Goal: Information Seeking & Learning: Understand process/instructions

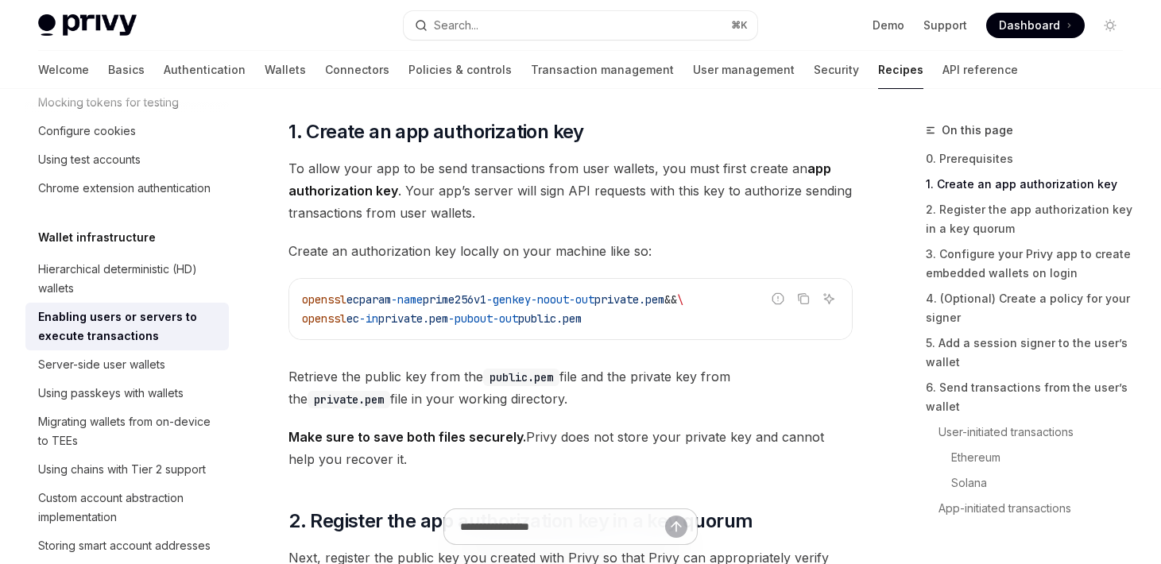
scroll to position [698, 0]
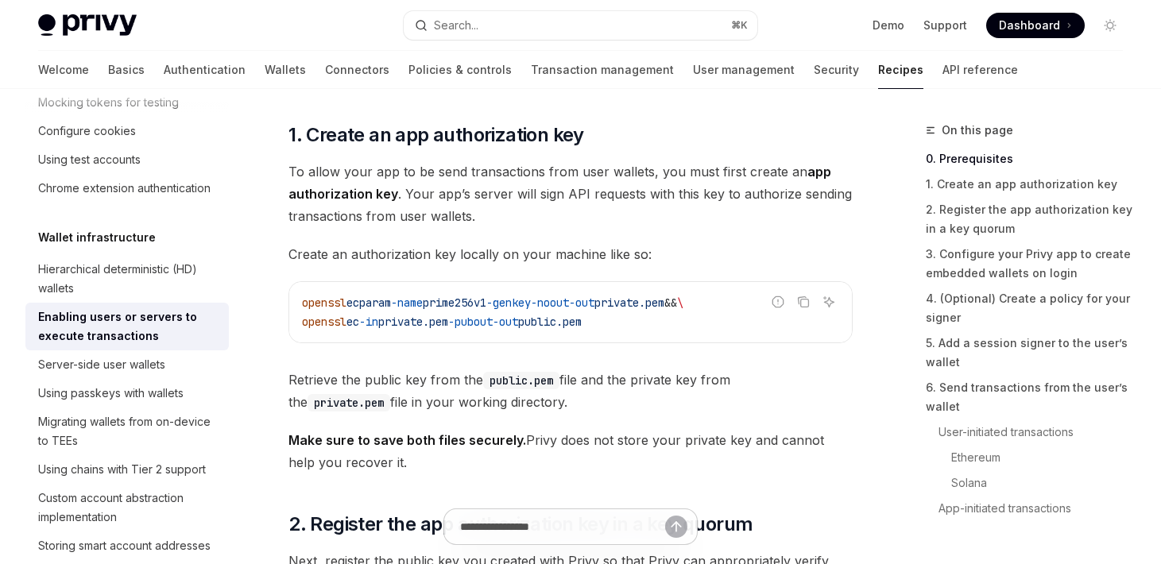
drag, startPoint x: 661, startPoint y: 327, endPoint x: 272, endPoint y: 300, distance: 390.3
copy code "openssl ecparam -name prime256v1 -genkey -noout -out private.pem && \ openssl e…"
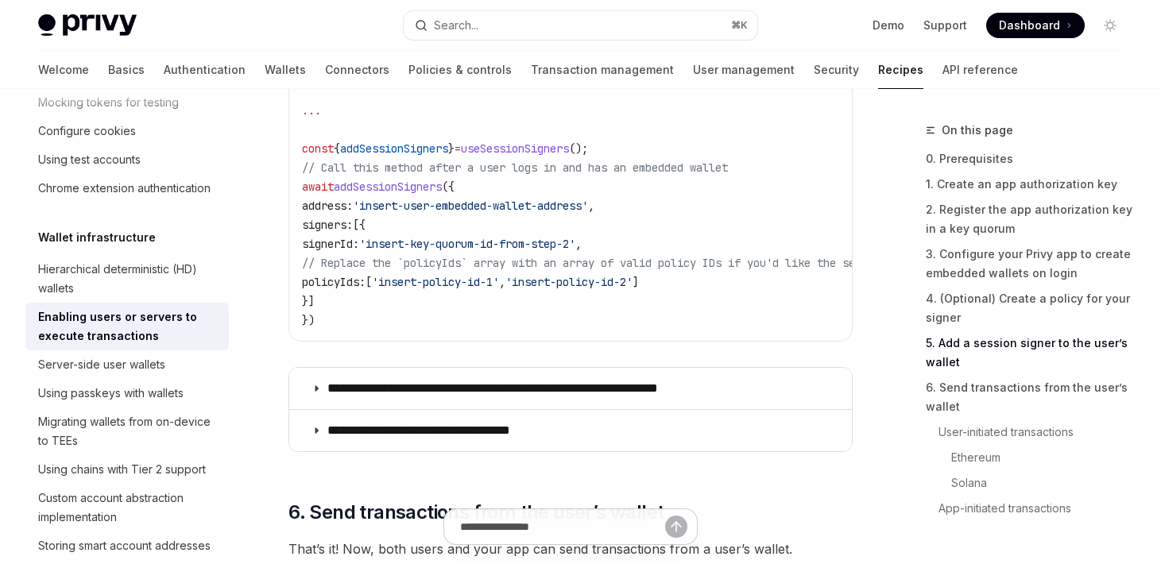
scroll to position [2786, 0]
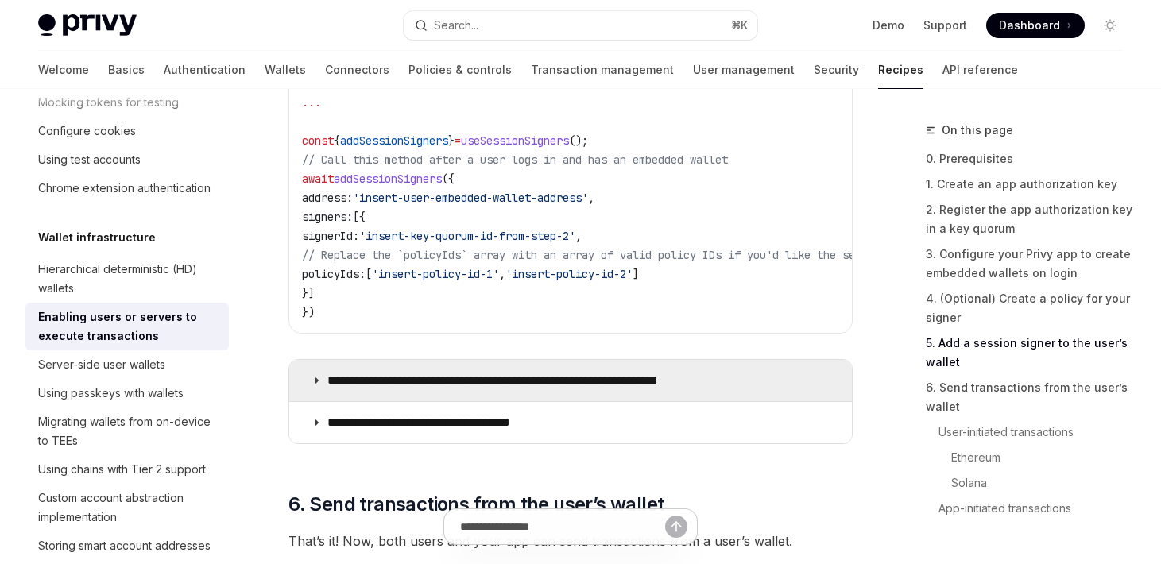
click at [316, 384] on icon at bounding box center [316, 381] width 10 height 10
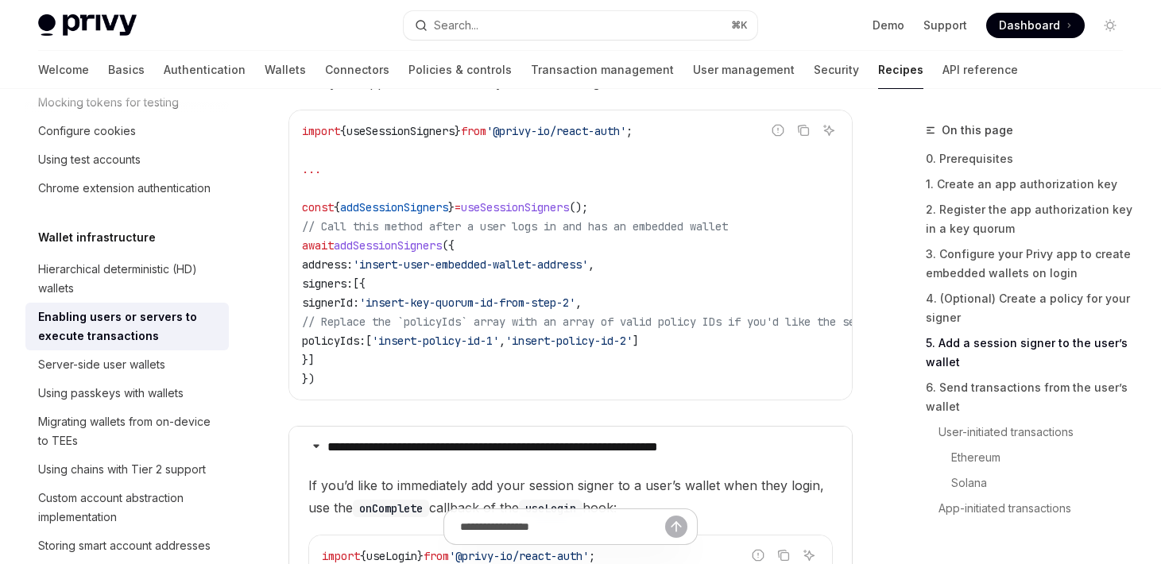
scroll to position [2725, 0]
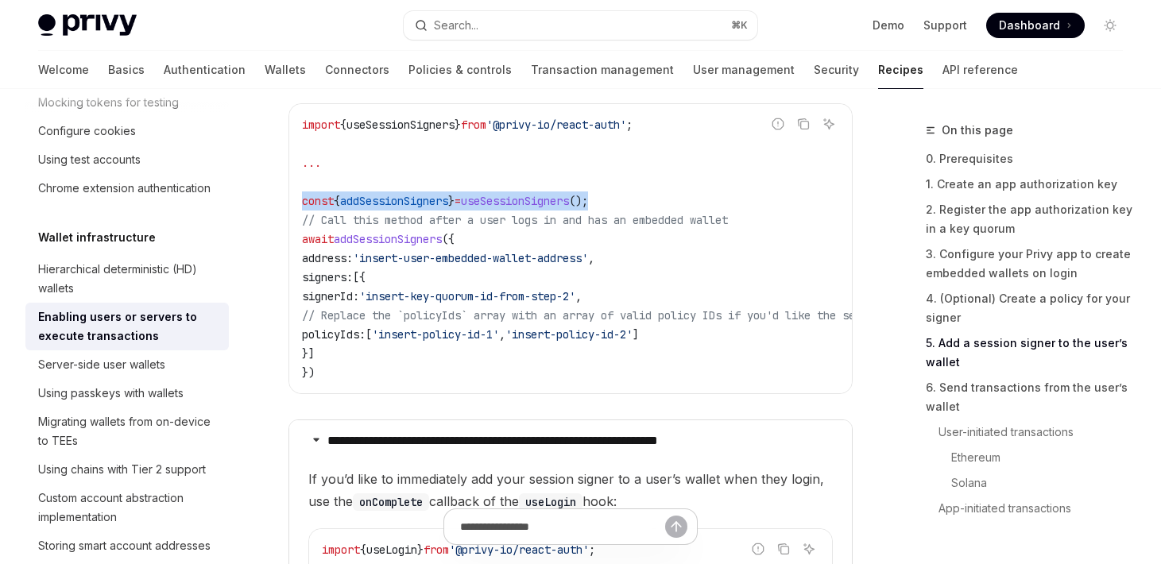
drag, startPoint x: 635, startPoint y: 202, endPoint x: 301, endPoint y: 200, distance: 333.7
click at [302, 200] on code "import { useSessionSigners } from '@privy-io/react-auth' ; ... const { addSessi…" at bounding box center [1147, 248] width 1691 height 267
copy span "const { addSessionSigners } = useSessionSigners ();"
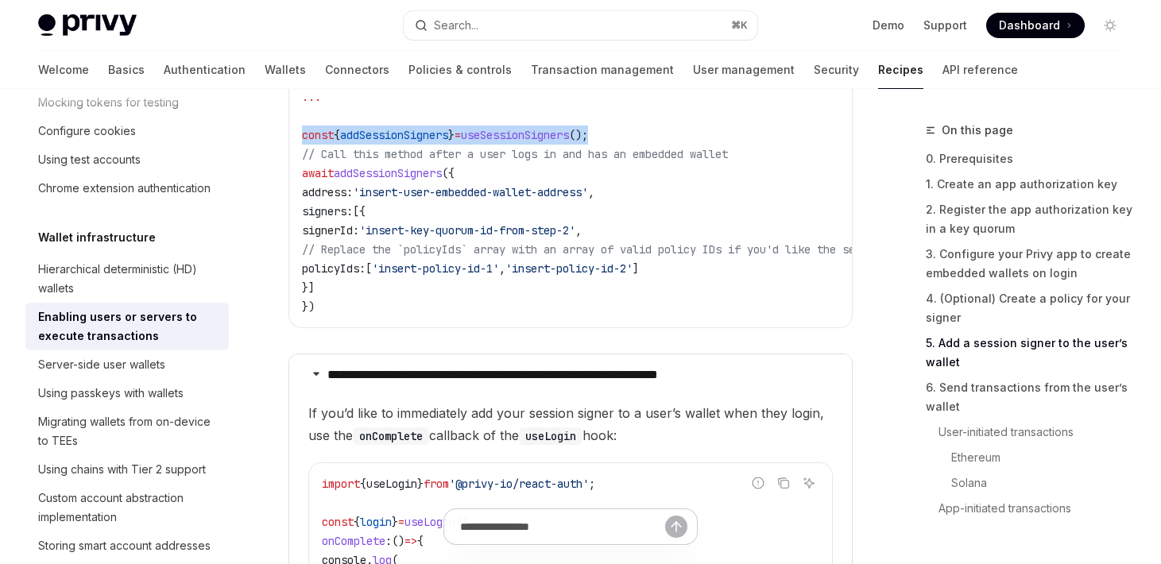
scroll to position [2794, 0]
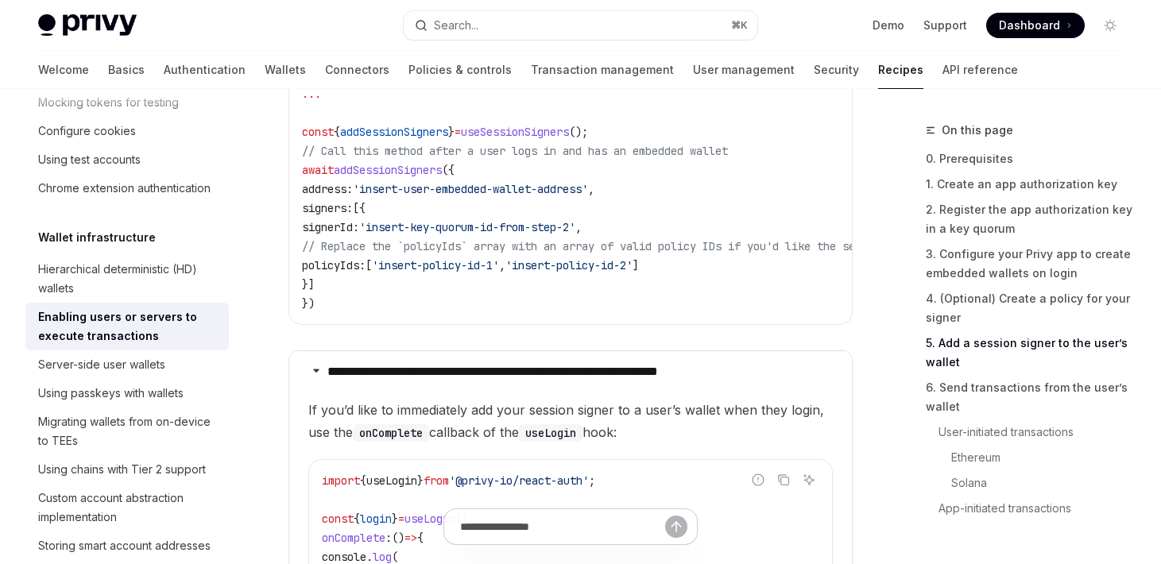
click at [417, 131] on span "addSessionSigners" at bounding box center [394, 132] width 108 height 14
copy span "addSessionSigners"
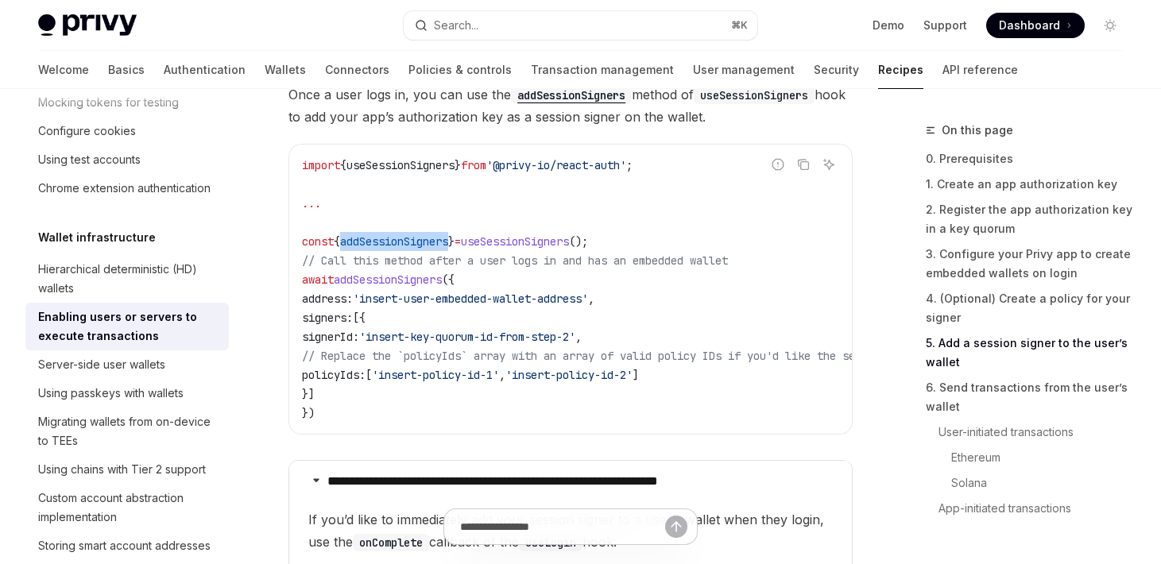
scroll to position [2665, 0]
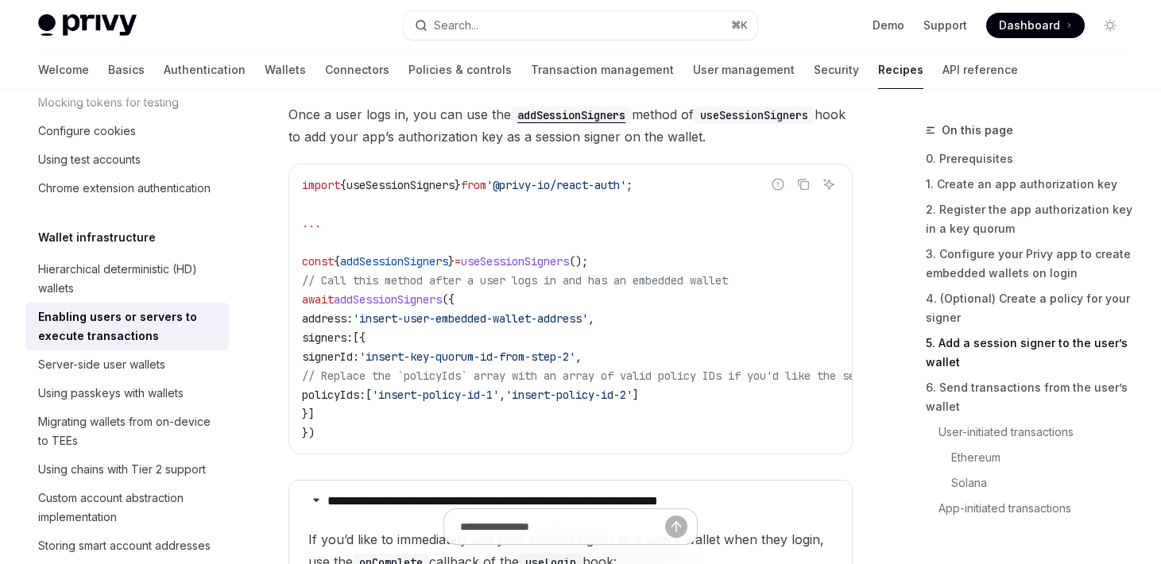
click at [417, 176] on code "import { useSessionSigners } from '@privy-io/react-auth' ; ... const { addSessi…" at bounding box center [1147, 309] width 1691 height 267
copy span "useSessionSigners"
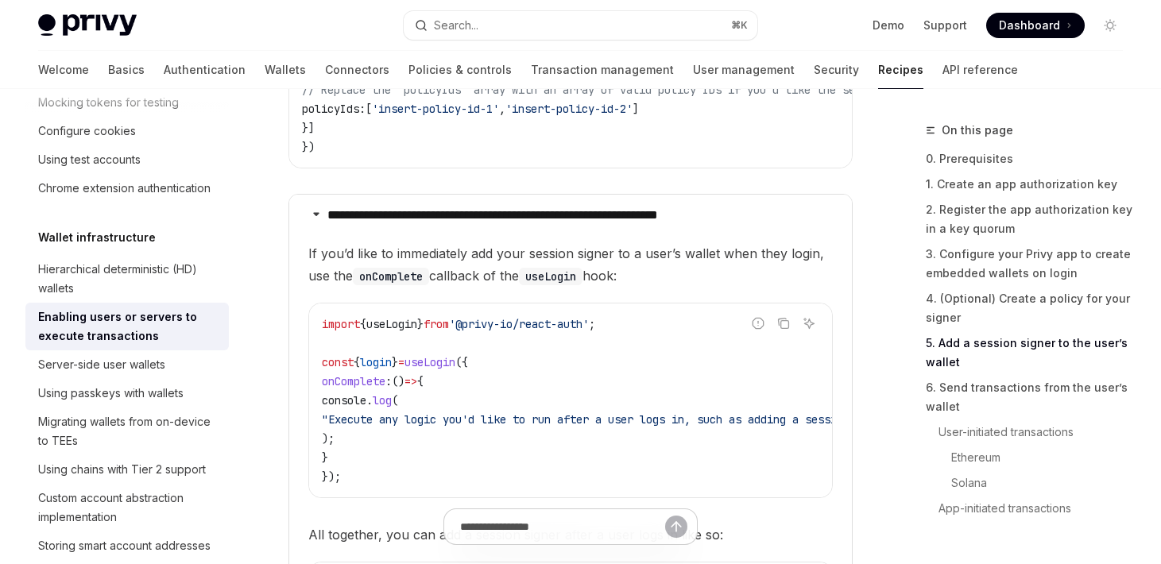
scroll to position [2953, 0]
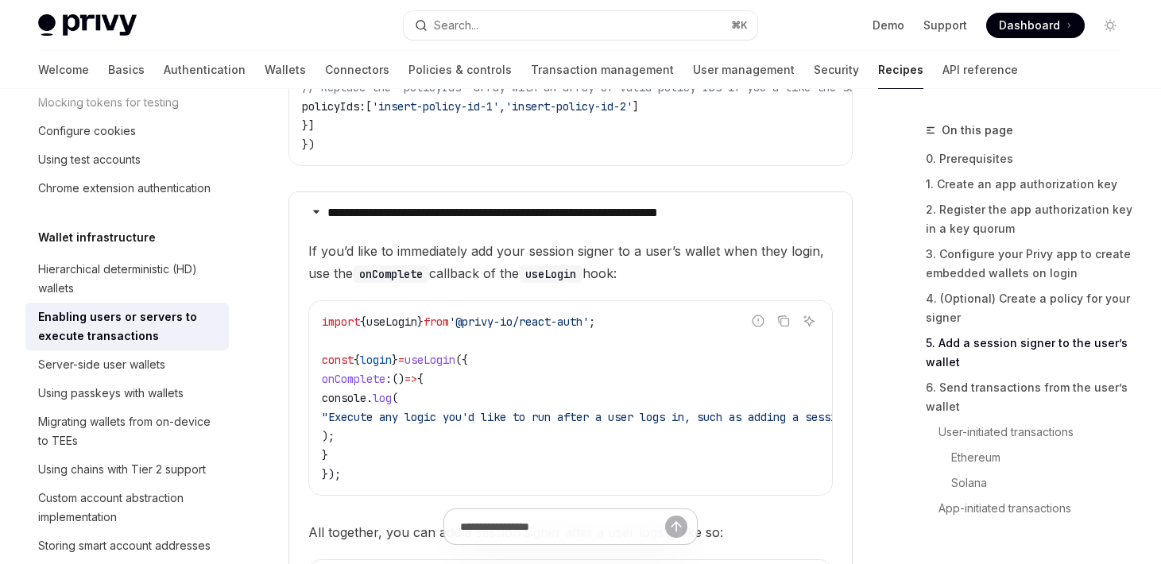
click at [407, 329] on span "useLogin" at bounding box center [391, 322] width 51 height 14
copy span "useLogin"
drag, startPoint x: 627, startPoint y: 327, endPoint x: 474, endPoint y: 325, distance: 153.4
click at [474, 325] on span "import { useLogin } from '@privy-io/react-auth' ;" at bounding box center [458, 322] width 273 height 14
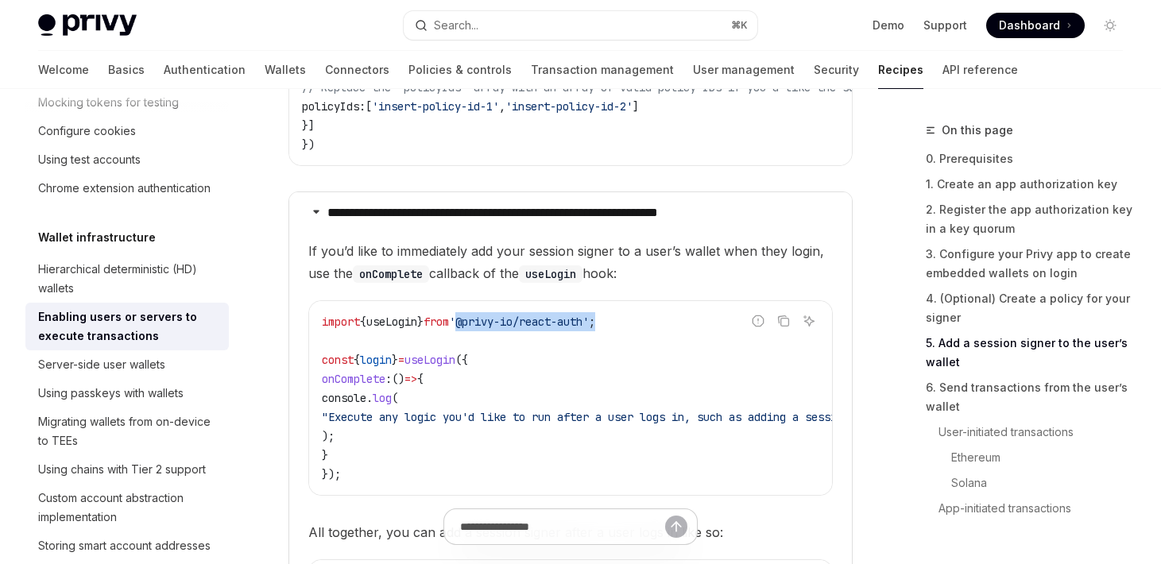
copy span "'@privy-io/react-auth' ;"
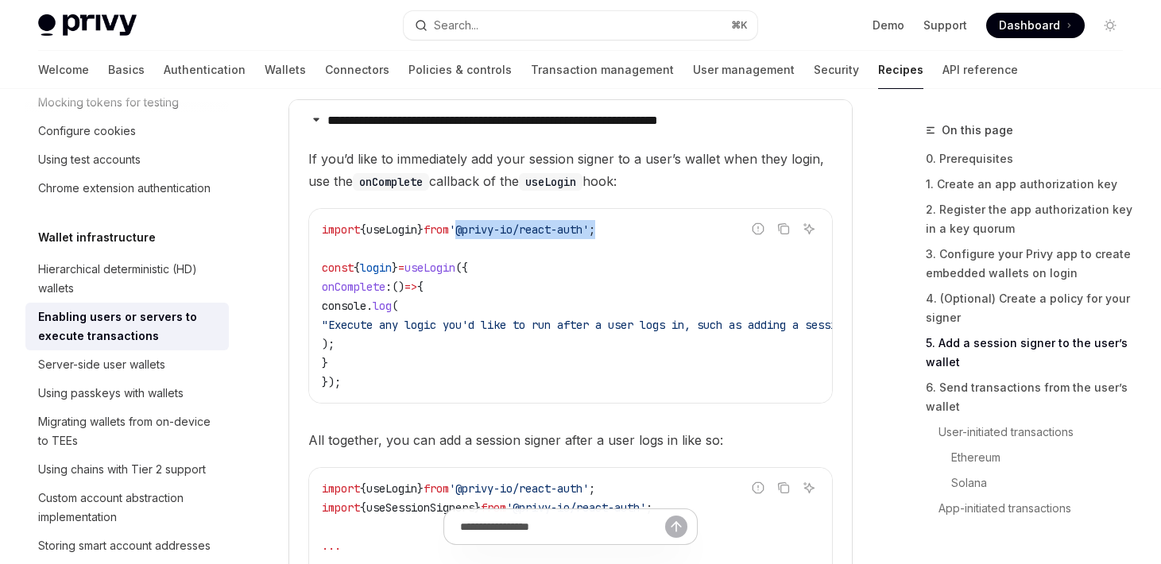
scroll to position [3049, 0]
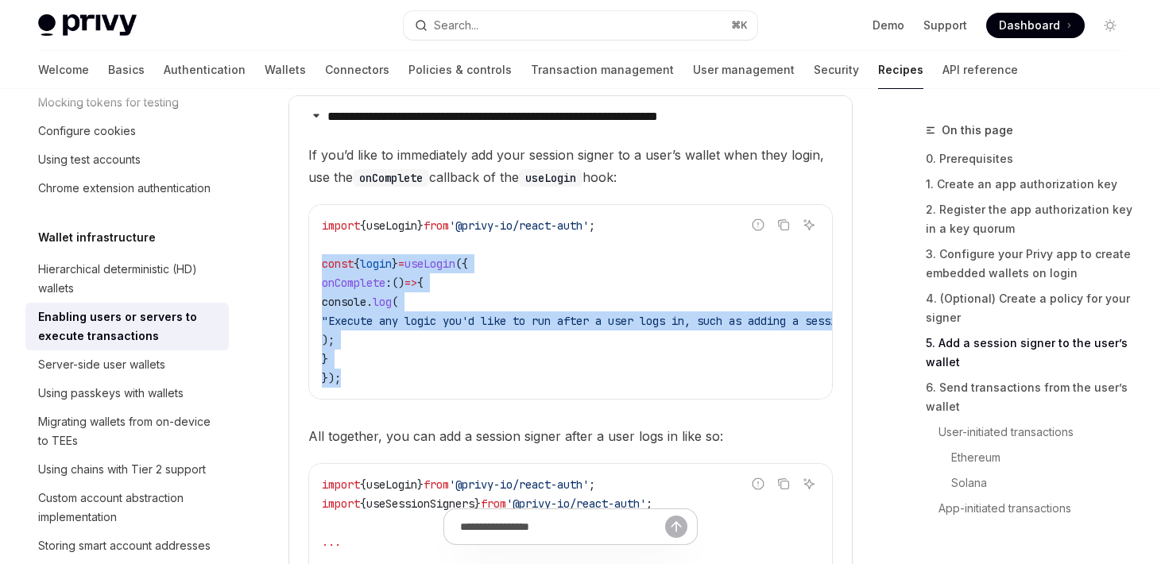
drag, startPoint x: 384, startPoint y: 402, endPoint x: 323, endPoint y: 273, distance: 142.2
click at [323, 273] on div "import { useLogin } from '@privy-io/react-auth' ; const { login } = useLogin ({…" at bounding box center [570, 302] width 523 height 194
copy code "const { login } = useLogin ({ onComplete : () => { console . log ( "Execute any…"
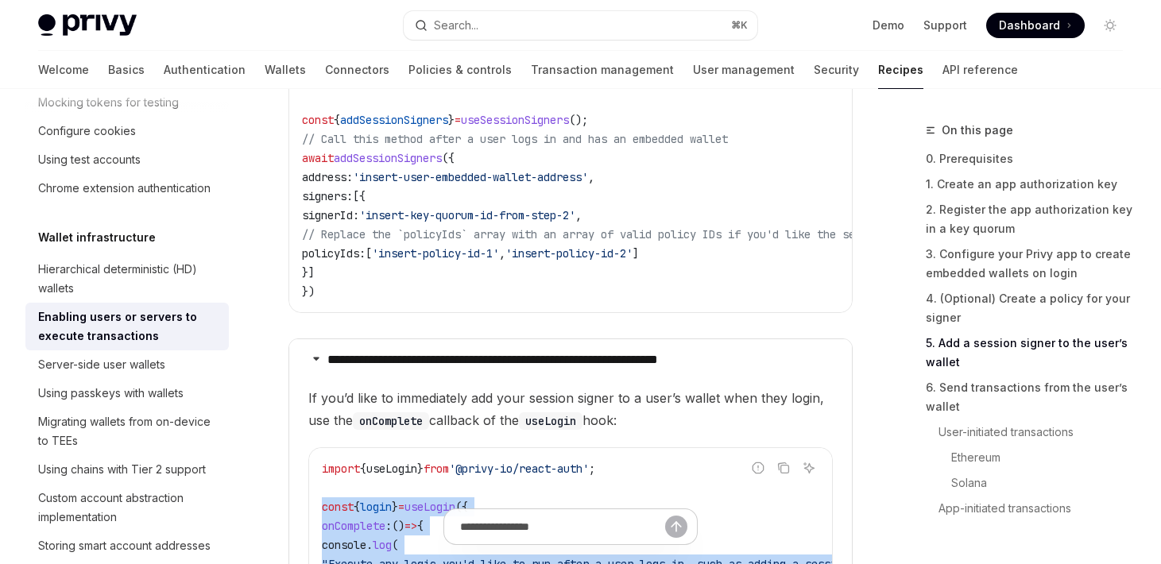
scroll to position [2758, 0]
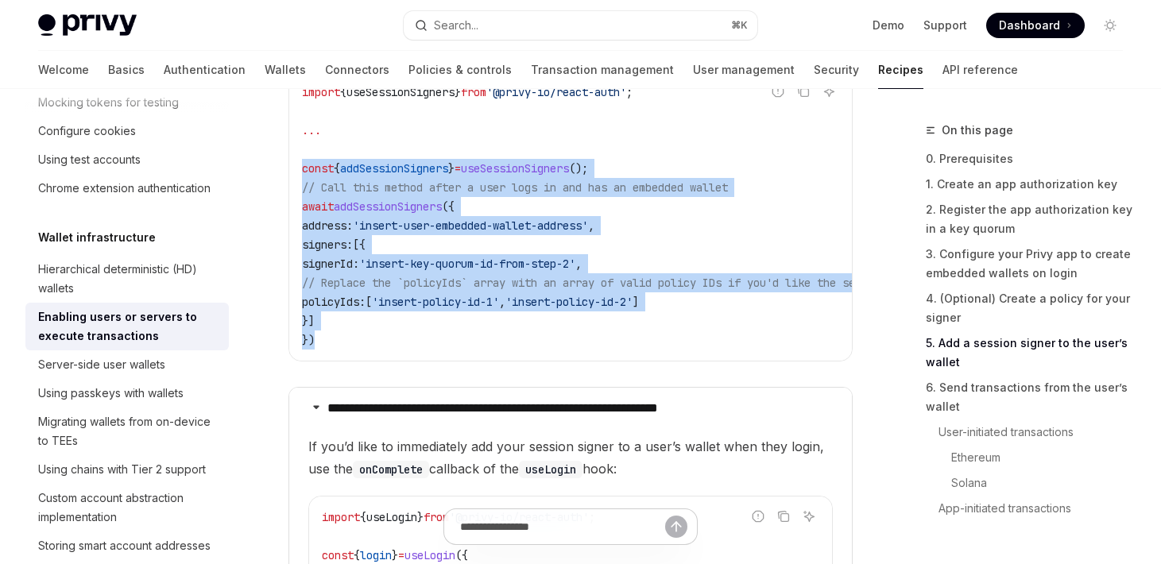
drag, startPoint x: 342, startPoint y: 350, endPoint x: 300, endPoint y: 169, distance: 185.0
click at [300, 169] on div "import { useSessionSigners } from '@privy-io/react-auth' ; ... const { addSessi…" at bounding box center [570, 216] width 563 height 289
copy code "const { addSessionSigners } = useSessionSigners (); // Call this method after a…"
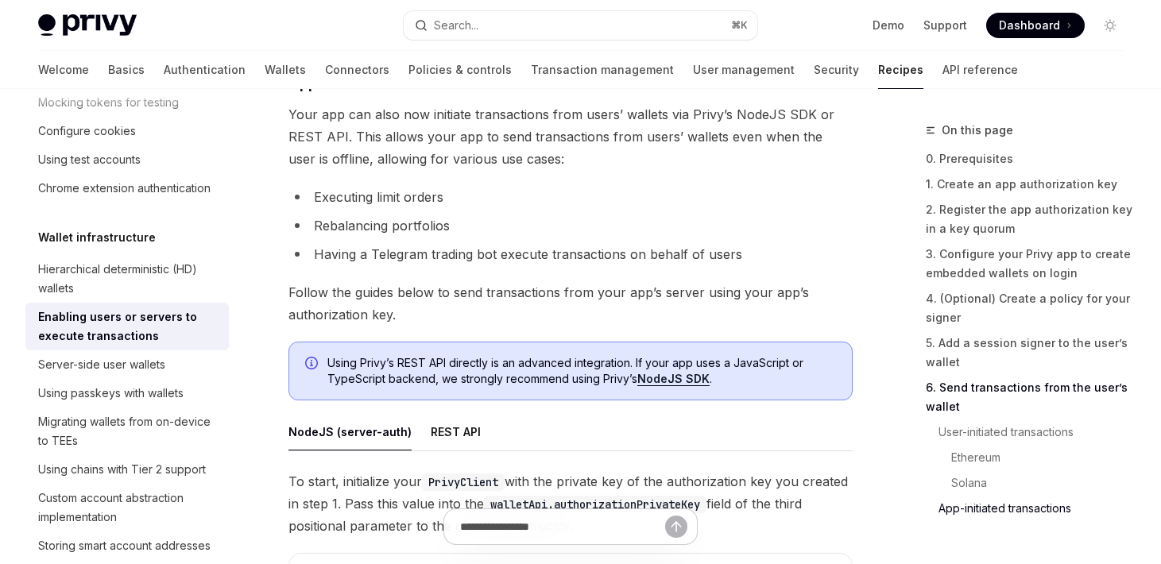
scroll to position [4646, 0]
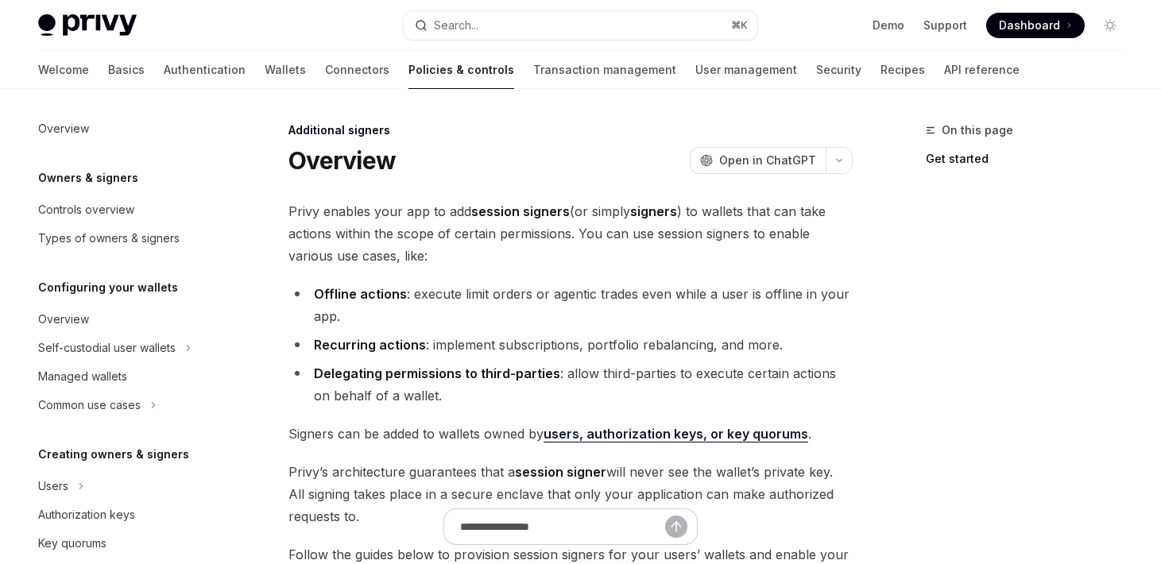
scroll to position [162, 0]
